Goal: Task Accomplishment & Management: Complete application form

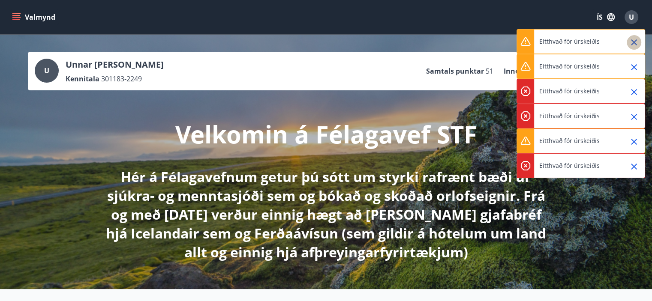
click at [636, 37] on icon "Close" at bounding box center [634, 42] width 10 height 10
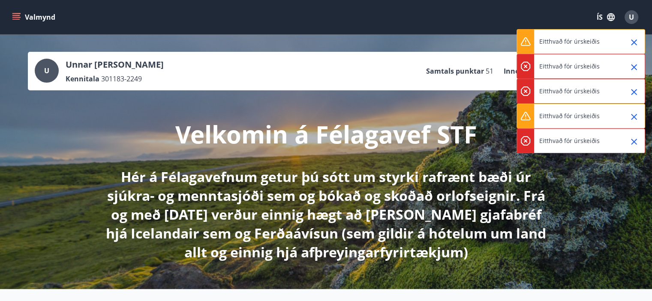
click at [630, 42] on icon "Close" at bounding box center [634, 42] width 10 height 10
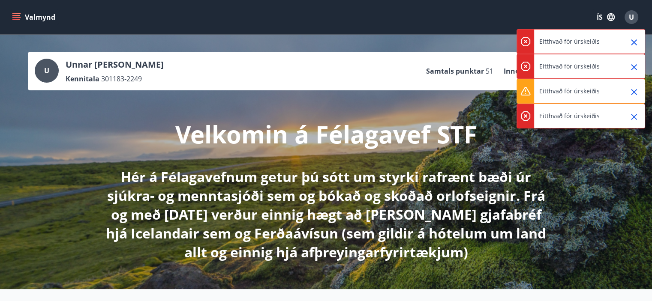
click at [633, 44] on icon "Close" at bounding box center [634, 42] width 6 height 6
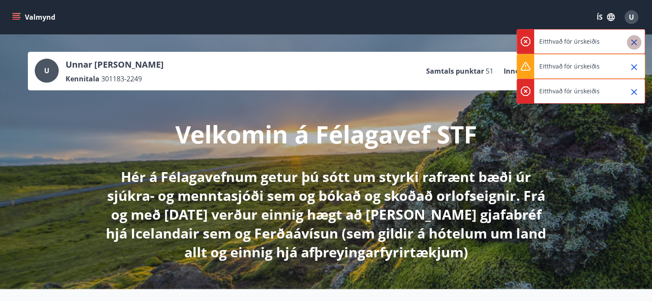
click at [633, 44] on icon "Close" at bounding box center [634, 42] width 6 height 6
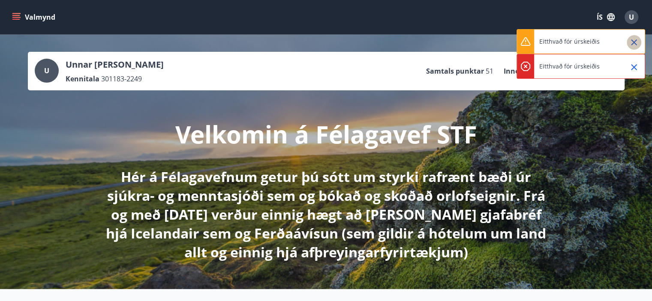
click at [633, 44] on icon "Close" at bounding box center [634, 42] width 6 height 6
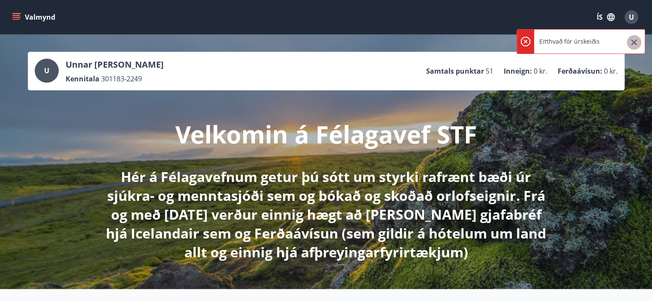
click at [633, 44] on icon "Close" at bounding box center [634, 42] width 6 height 6
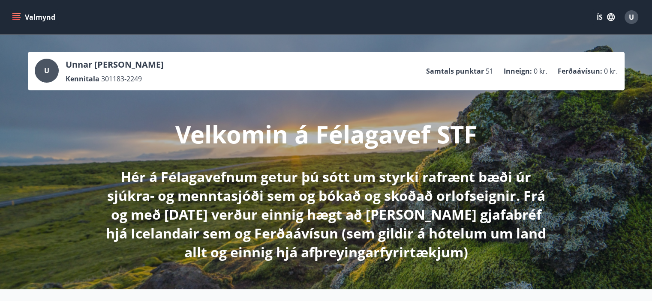
click at [26, 18] on button "Valmynd" at bounding box center [34, 16] width 48 height 15
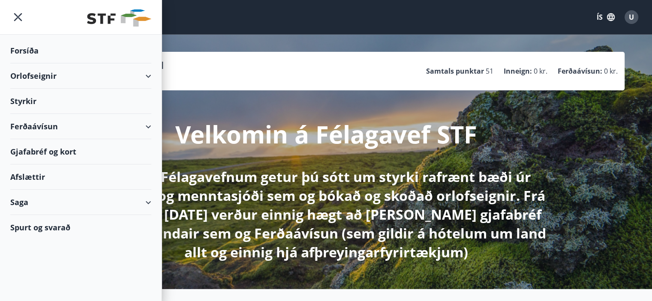
click at [43, 97] on div "Styrkir" at bounding box center [80, 101] width 141 height 25
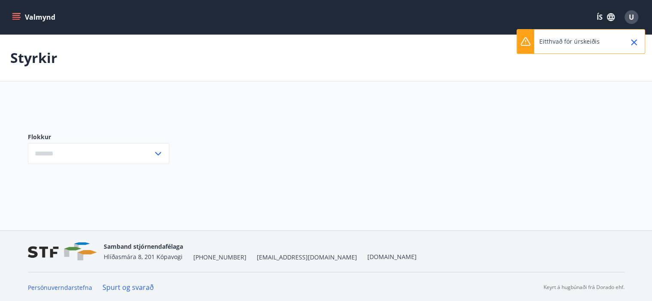
click at [631, 42] on icon "Close" at bounding box center [634, 42] width 10 height 10
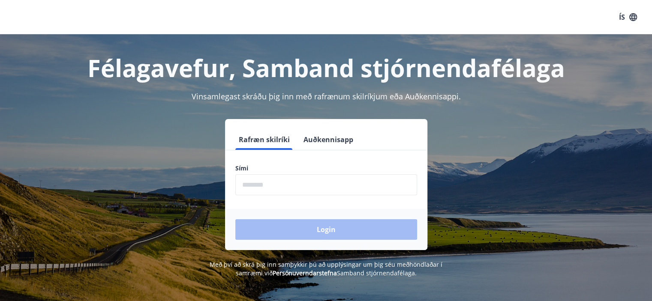
click at [264, 176] on input "phone" at bounding box center [326, 184] width 182 height 21
type input "********"
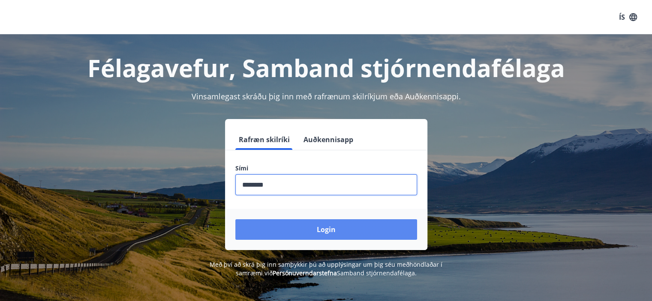
click at [318, 237] on button "Login" at bounding box center [326, 229] width 182 height 21
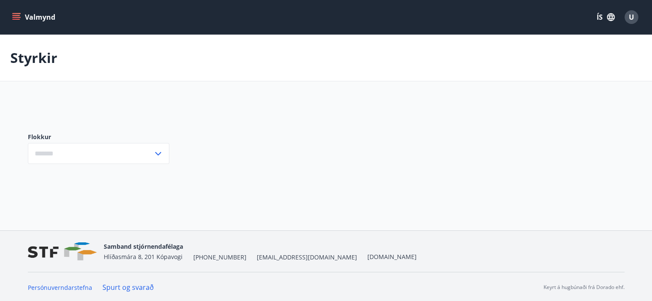
type input "***"
